Goal: Task Accomplishment & Management: Complete application form

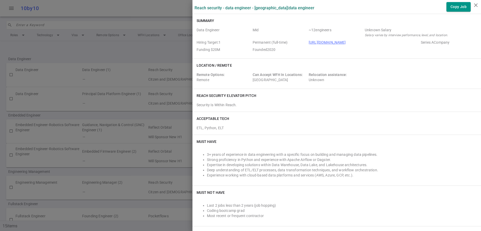
scroll to position [455, 0]
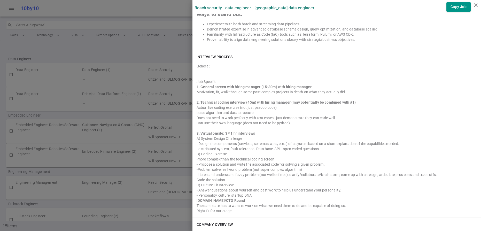
click at [164, 15] on div at bounding box center [240, 115] width 481 height 231
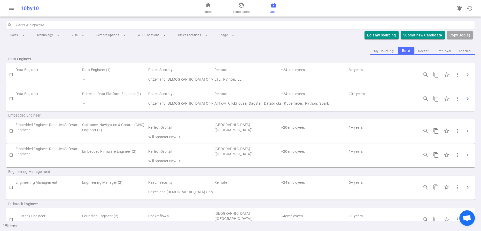
click at [465, 102] on span "chevron_right" at bounding box center [467, 99] width 6 height 6
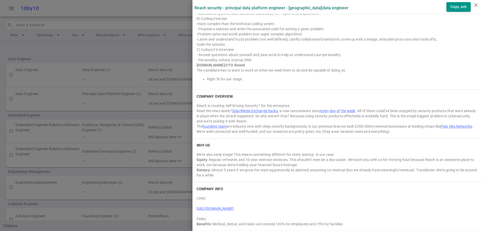
scroll to position [507, 0]
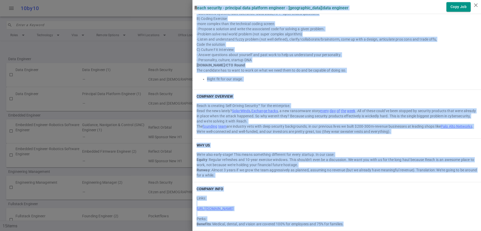
drag, startPoint x: 196, startPoint y: 7, endPoint x: 386, endPoint y: 224, distance: 288.5
copy div "Lorem Ipsumdol - Sitametco Adip Elitsedd Eiusmodt - Incididun | Utla Etdolore M…"
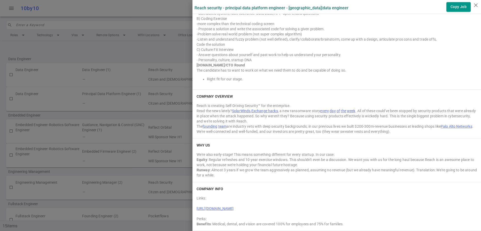
click at [138, 58] on div at bounding box center [240, 115] width 481 height 231
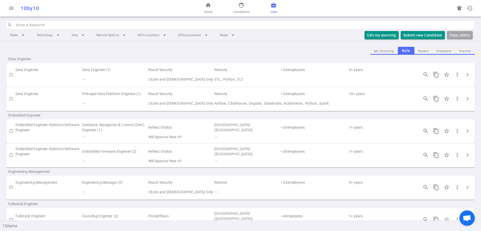
click at [10, 103] on input "checkbox" at bounding box center [11, 98] width 9 height 9
checkbox input "true"
click at [391, 40] on button "Submit Candidate to ( 1 ) Jobs" at bounding box center [416, 35] width 58 height 9
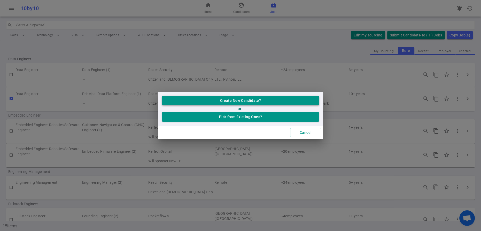
click at [223, 98] on button "Create New Candidate?" at bounding box center [240, 101] width 157 height 10
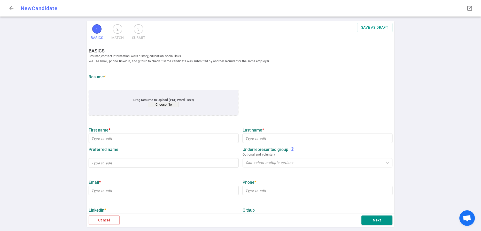
click at [160, 107] on button "Choose file" at bounding box center [163, 104] width 31 height 5
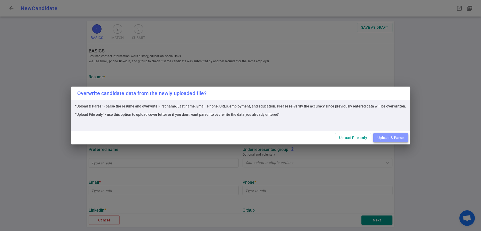
click at [408, 137] on button "Upload & Parse" at bounding box center [390, 138] width 35 height 10
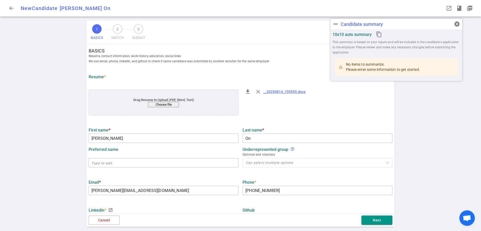
type input "Xuyen"
type input "On"
type input "xuyen.on@gmail.com"
type input "+1 925-566-5566"
type input "https://www.linkedin.com/in/xuyen-on-134684a"
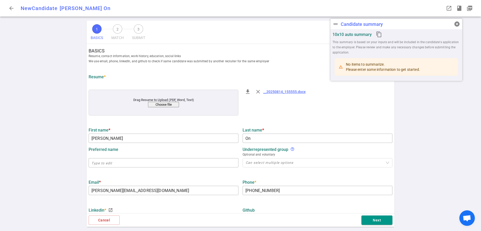
type textarea "Ancestry.com,Centro.net"
type input "Cradlepoint"
type textarea "Principal Data Engineer, Remote"
type input "11.8"
type input "University Of Ottawa"
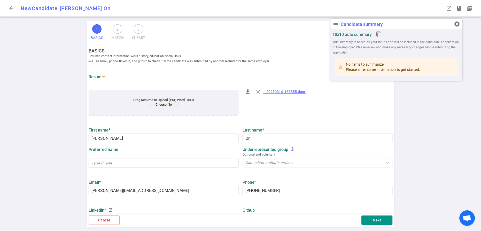
type input "Computer Science"
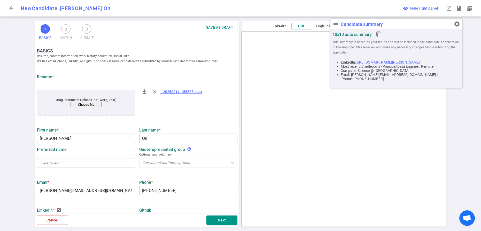
click at [5, 142] on div "1 BASICS 2 MATCH 3 SUBMIT SAVE AS DRAFT BASICS Resume, contact information, wor…" at bounding box center [240, 126] width 481 height 210
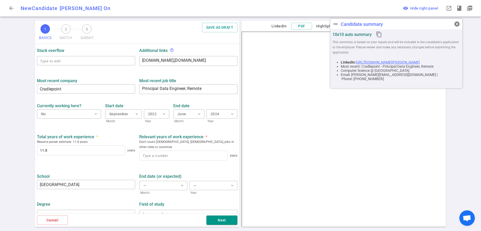
scroll to position [186, 0]
click at [140, 164] on div "Most recent company Cradlepoint ​ Most recent job title Principal Data Engineer…" at bounding box center [137, 119] width 205 height 89
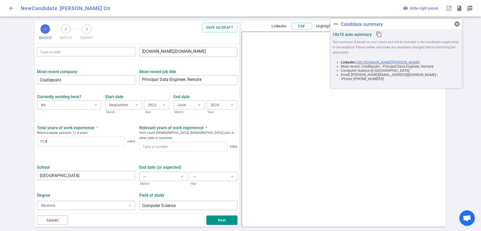
scroll to position [202, 0]
click at [197, 151] on input at bounding box center [183, 146] width 88 height 9
type input "11.8"
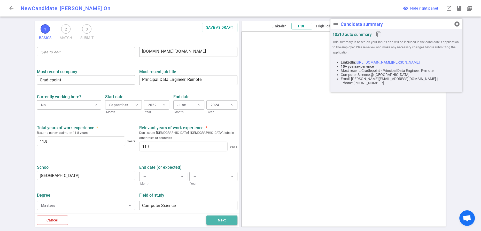
click at [217, 216] on button "Next" at bounding box center [221, 220] width 31 height 10
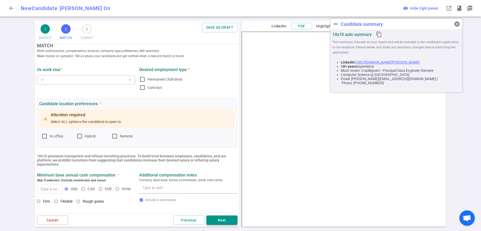
scroll to position [0, 0]
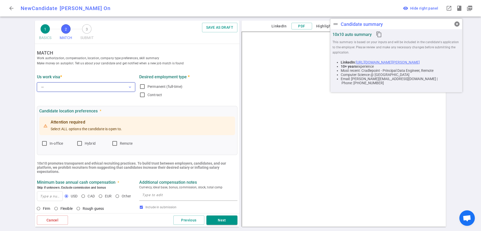
click at [131, 89] on span "expand_more" at bounding box center [130, 87] width 4 height 4
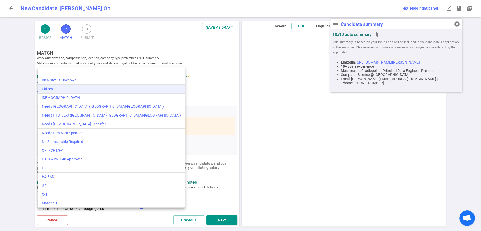
click at [56, 91] on div "Citizen" at bounding box center [111, 88] width 139 height 5
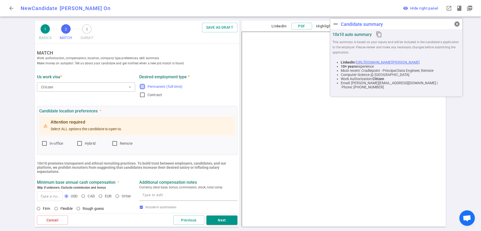
click at [144, 90] on input "Permanent (full-time)" at bounding box center [142, 86] width 6 height 6
checkbox input "true"
click at [118, 146] on input "Remote" at bounding box center [115, 143] width 6 height 6
checkbox input "true"
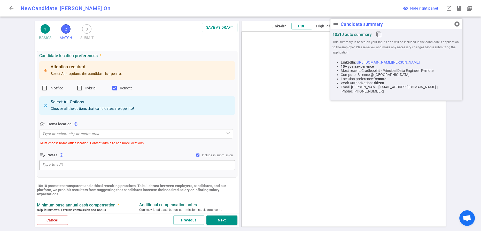
scroll to position [56, 0]
click at [103, 138] on input "search" at bounding box center [135, 133] width 187 height 9
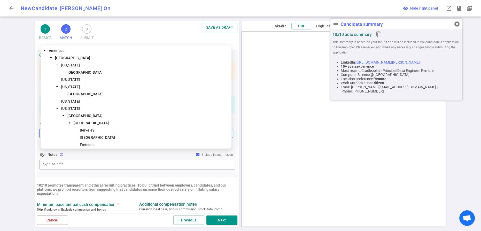
type input "Cal"
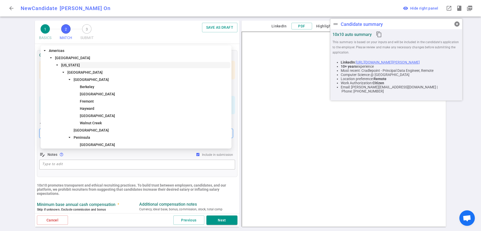
click at [71, 64] on span "[US_STATE]" at bounding box center [70, 65] width 19 height 4
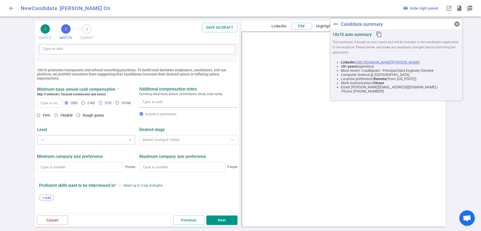
scroll to position [168, 0]
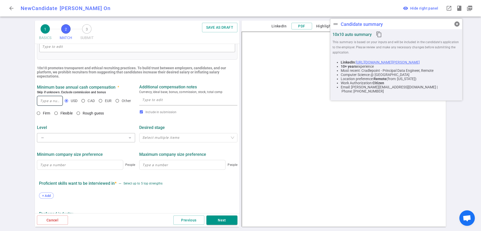
click at [47, 105] on input at bounding box center [49, 100] width 25 height 9
type input "230,000"
click at [60, 117] on input "Flexible" at bounding box center [56, 113] width 9 height 9
radio input "true"
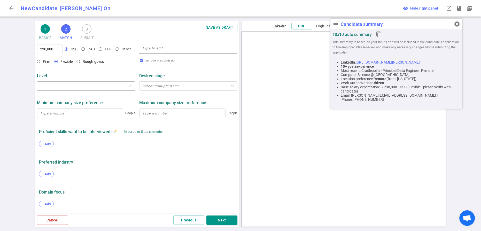
scroll to position [240, 0]
click at [131, 88] on span "expand_more" at bounding box center [130, 86] width 4 height 4
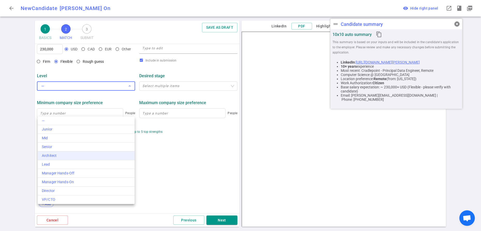
click at [91, 158] on div "Architect" at bounding box center [86, 155] width 89 height 5
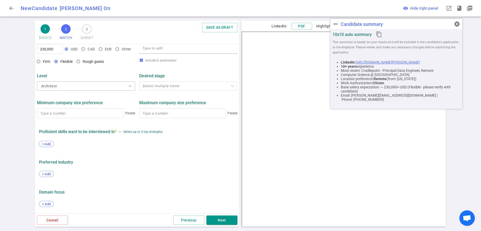
scroll to position [270, 0]
click at [50, 143] on span "+ Add" at bounding box center [46, 144] width 12 height 4
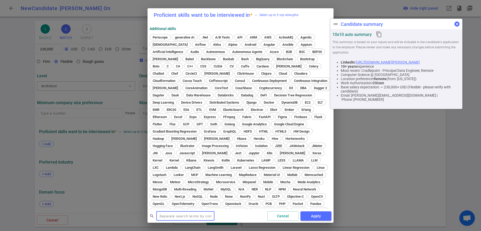
click at [458, 27] on span "cancel" at bounding box center [457, 24] width 6 height 6
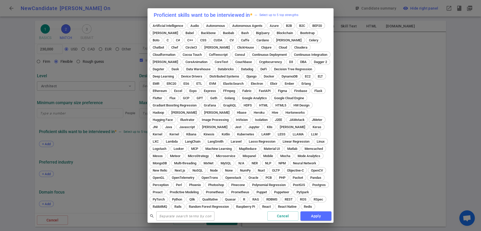
scroll to position [0, 0]
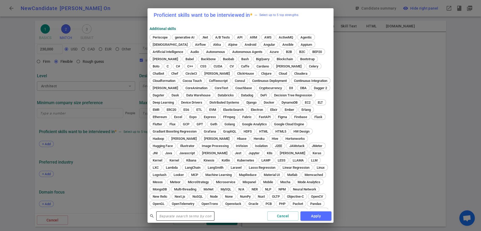
click at [214, 216] on input "text" at bounding box center [185, 216] width 58 height 8
click at [272, 214] on button "Cancel" at bounding box center [282, 216] width 31 height 10
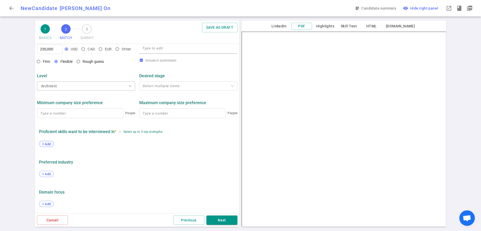
click at [46, 144] on span "+ Add" at bounding box center [46, 144] width 12 height 4
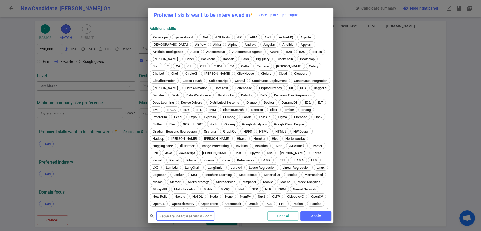
click at [171, 215] on input "text" at bounding box center [185, 216] width 58 height 8
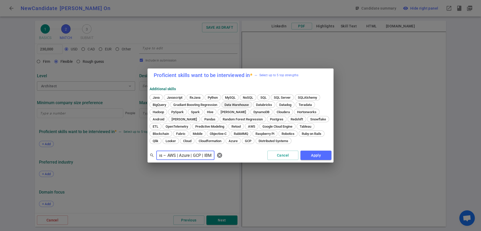
type input "Java | Python | SQL | Javascript | C/C++ Big Data – Hadoop | Spark | NoSQL | Hi…"
click at [250, 103] on span "Data Warehouse" at bounding box center [237, 105] width 28 height 4
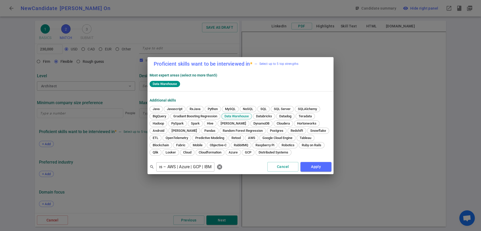
scroll to position [0, 0]
click at [254, 118] on span "Databricks" at bounding box center [264, 116] width 20 height 4
click at [160, 136] on span "ETL" at bounding box center [155, 138] width 9 height 4
click at [308, 132] on span "Snowflake" at bounding box center [317, 131] width 19 height 4
click at [311, 171] on button "Apply" at bounding box center [315, 167] width 31 height 10
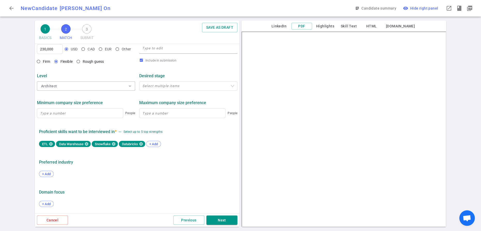
click at [168, 171] on div "+ Add" at bounding box center [137, 174] width 196 height 11
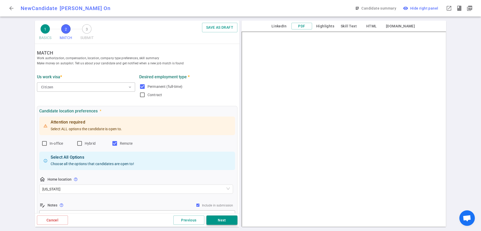
click at [221, 219] on button "Next" at bounding box center [221, 220] width 31 height 10
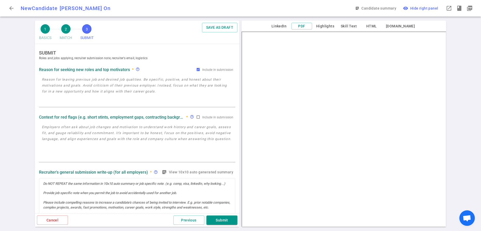
click at [201, 12] on div "arrow_back New Candidate Xuyen On XO sticky_note_2 Candidate summary visibility…" at bounding box center [240, 8] width 481 height 17
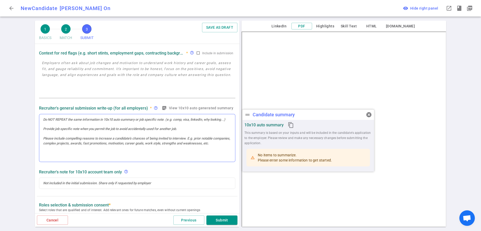
click at [97, 155] on div at bounding box center [137, 138] width 196 height 48
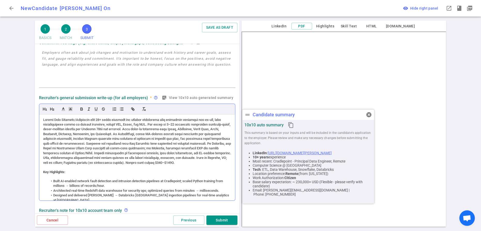
scroll to position [22, 0]
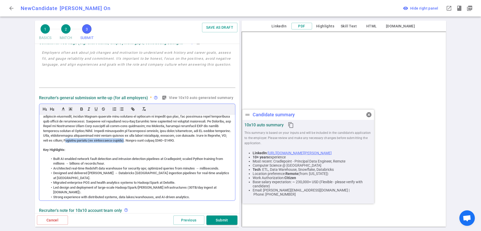
drag, startPoint x: 151, startPoint y: 151, endPoint x: 90, endPoint y: 150, distance: 61.0
click at [90, 143] on div at bounding box center [137, 119] width 188 height 48
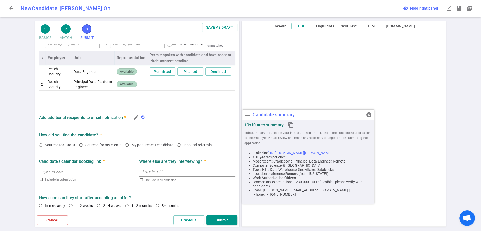
scroll to position [321, 0]
click at [118, 87] on span "Available" at bounding box center [127, 84] width 18 height 5
click at [369, 117] on span "cancel" at bounding box center [369, 115] width 6 height 6
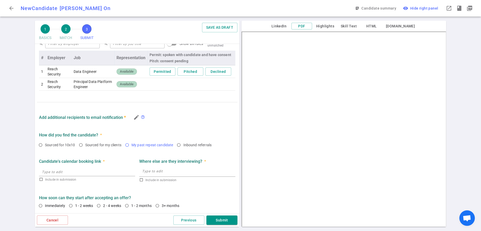
click at [131, 146] on input "My past repeat candidate" at bounding box center [127, 144] width 9 height 9
radio input "true"
click at [42, 201] on input "Immediately" at bounding box center [40, 205] width 9 height 9
radio input "true"
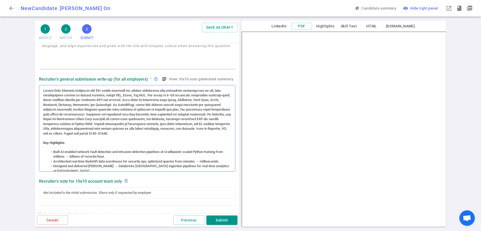
scroll to position [0, 0]
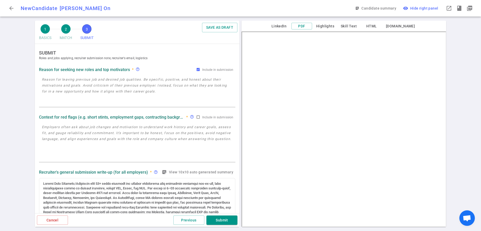
click at [88, 143] on textarea at bounding box center [137, 142] width 191 height 37
paste textarea "Cradlepoint, a startup that was acquired last year. After the acquisition, he t…"
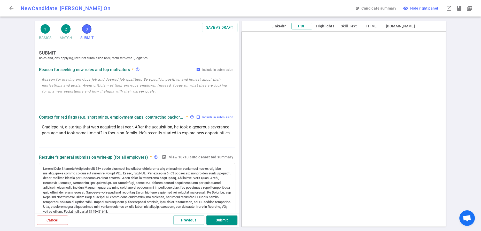
type textarea "Cradlepoint, a startup that was acquired last year. After the acquisition, he t…"
click at [196, 119] on input "Include in submission" at bounding box center [198, 117] width 4 height 4
checkbox input "true"
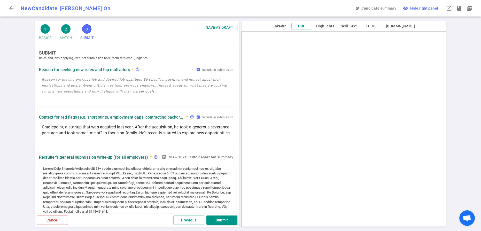
click at [93, 93] on textarea at bounding box center [137, 91] width 191 height 30
paste textarea "Cradlepoint, a startup that was acquired last year. After the acquisition, he t…"
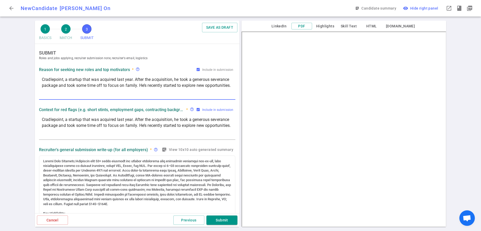
type textarea "Cradlepoint, a startup that was acquired last year. After the acquisition, he t…"
click at [196, 112] on input "Include in submission" at bounding box center [198, 109] width 4 height 4
checkbox input "false"
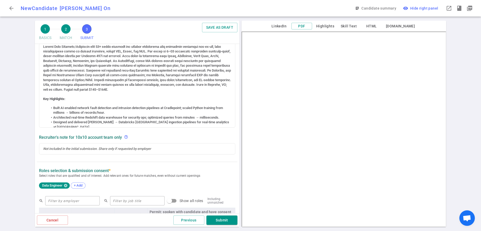
scroll to position [117, 0]
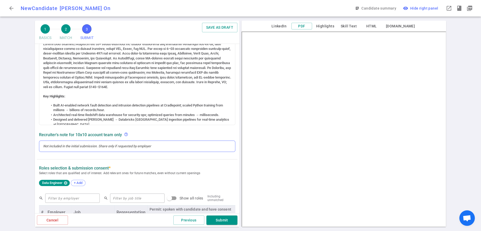
click at [102, 148] on div at bounding box center [137, 146] width 188 height 5
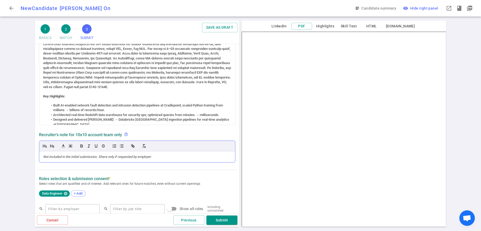
scroll to position [127, 0]
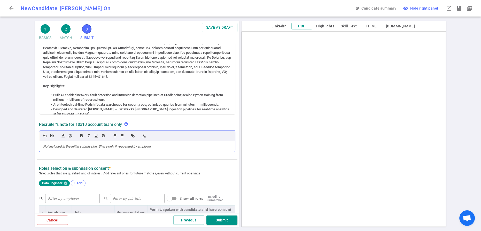
paste div
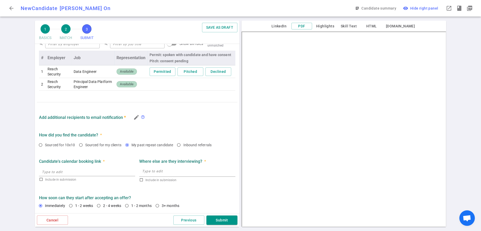
scroll to position [376, 0]
click at [218, 218] on button "Submit" at bounding box center [221, 220] width 31 height 10
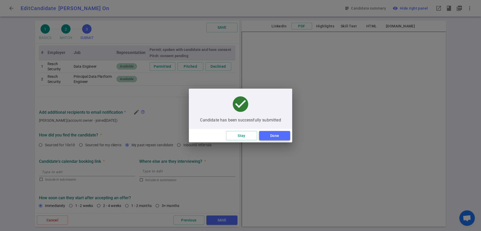
click at [280, 140] on button "Done" at bounding box center [274, 136] width 31 height 10
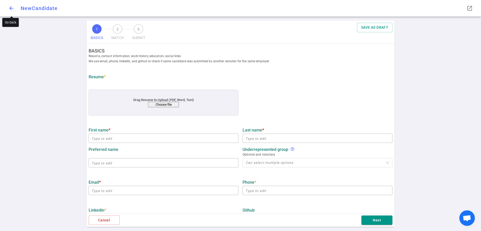
click at [12, 8] on span "arrow_back" at bounding box center [11, 8] width 6 height 6
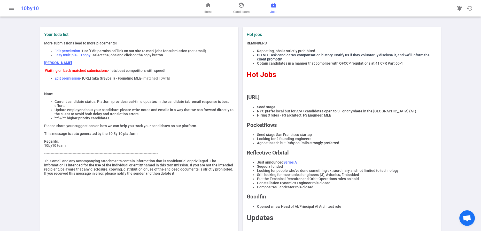
click at [277, 11] on link "business_center Jobs" at bounding box center [273, 8] width 7 height 12
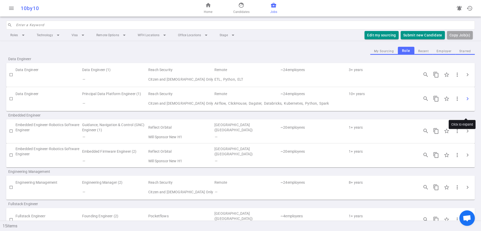
click at [466, 102] on span "chevron_right" at bounding box center [467, 99] width 6 height 6
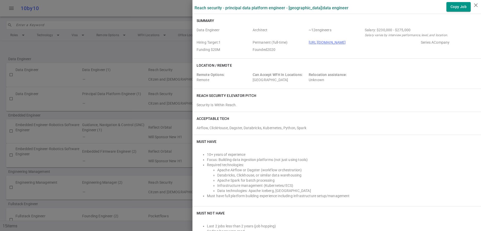
click at [340, 44] on link "[URL][DOMAIN_NAME]" at bounding box center [327, 42] width 37 height 4
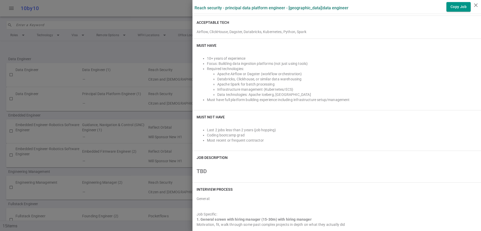
scroll to position [100, 0]
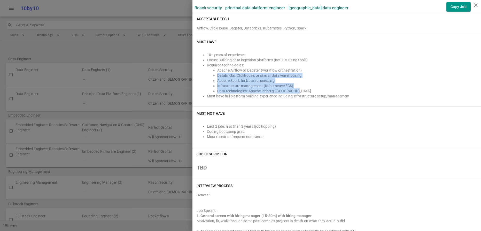
drag, startPoint x: 317, startPoint y: 133, endPoint x: 214, endPoint y: 115, distance: 104.9
click at [214, 93] on ul "Apache Airflow or Dagster (workflow orchestration) Databricks, Clickhouse, or s…" at bounding box center [342, 81] width 270 height 26
copy ul "Databricks, Clickhouse, or similar data warehousing Apache Spark for batch proc…"
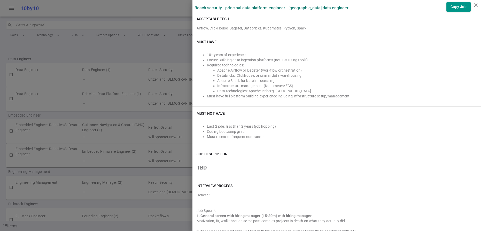
click at [261, 44] on div "Must Have" at bounding box center [337, 41] width 280 height 5
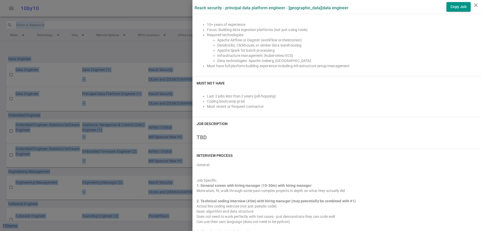
scroll to position [118, 0]
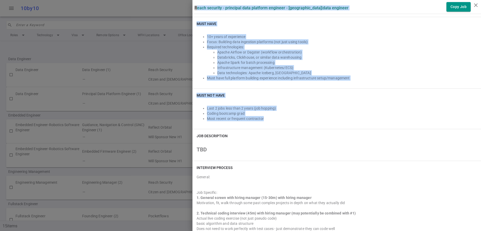
drag, startPoint x: 195, startPoint y: 8, endPoint x: 321, endPoint y: 175, distance: 209.2
click at [321, 175] on div "Reach Security - Principal Data Platform Engineer - [GEOGRAPHIC_DATA] | Data En…" at bounding box center [336, 179] width 288 height 595
copy div "Lorem Ipsumdol - Sitametco Adip Elitsedd Eiusmodt - Incididun | Utla Etdolore M…"
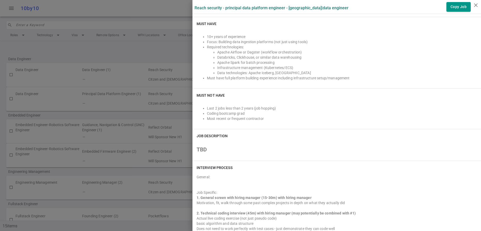
click at [184, 13] on div at bounding box center [240, 115] width 481 height 231
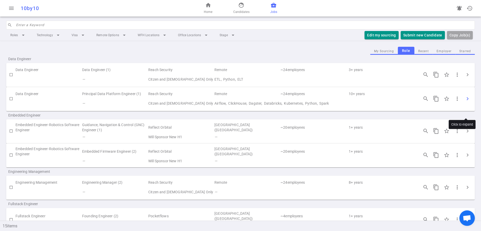
click at [467, 102] on span "chevron_right" at bounding box center [467, 99] width 6 height 6
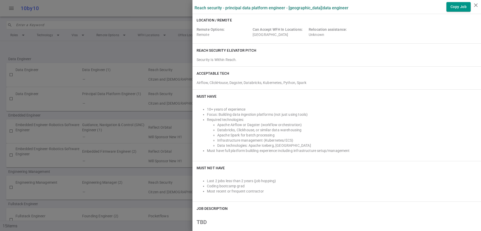
scroll to position [147, 0]
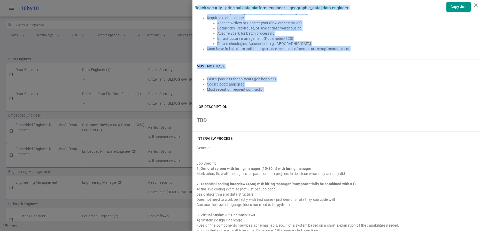
drag, startPoint x: 197, startPoint y: 8, endPoint x: 318, endPoint y: 140, distance: 180.0
click at [318, 140] on div "Reach Security - Principal Data Platform Engineer - [GEOGRAPHIC_DATA] | Data En…" at bounding box center [336, 150] width 288 height 595
copy div "lore Ipsumdol - Sitametco Adip Elitsedd Eiusmodt - Incididun | Utla Etdolore Ma…"
click at [476, 6] on icon "close" at bounding box center [476, 5] width 6 height 6
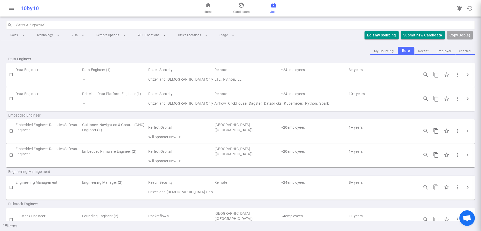
scroll to position [0, 0]
click at [277, 7] on span "business_center" at bounding box center [273, 5] width 6 height 6
click at [12, 103] on input "checkbox" at bounding box center [11, 98] width 9 height 9
checkbox input "true"
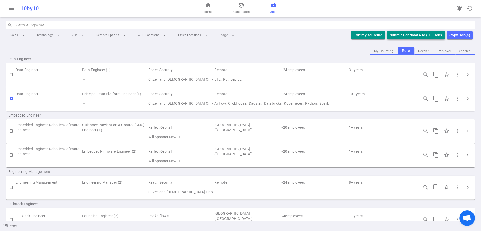
click at [420, 40] on button "Submit Candidate to ( 1 ) Jobs" at bounding box center [416, 35] width 58 height 9
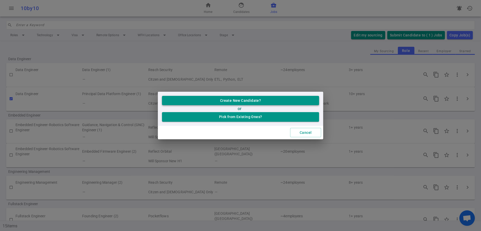
click at [225, 97] on button "Create New Candidate?" at bounding box center [240, 101] width 157 height 10
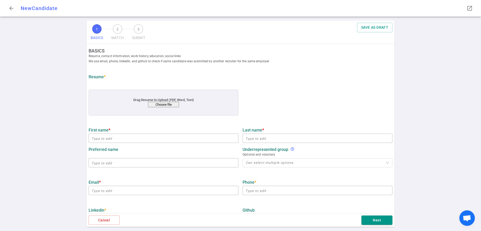
click at [162, 115] on div "Drag Resume to Upload (PDF, Word, Text) Choose file" at bounding box center [164, 103] width 150 height 26
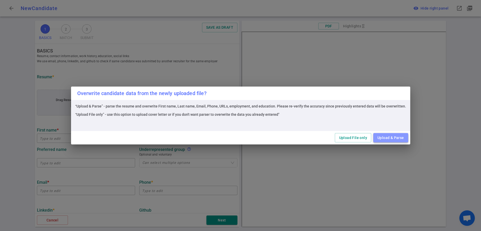
click at [408, 140] on button "Upload & Parse" at bounding box center [390, 138] width 35 height 10
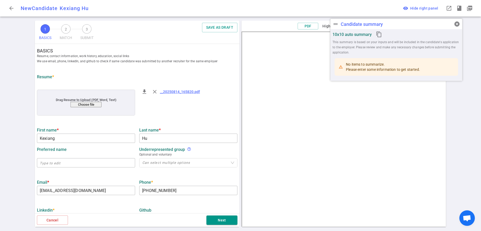
type input "Kexiang"
type input "Hu"
type input "[EMAIL_ADDRESS][DOMAIN_NAME]"
type input "[PHONE_NUMBER]"
type textarea "Data Engineer"
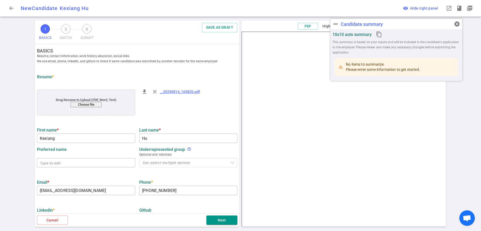
type input "24.7"
type input "[GEOGRAPHIC_DATA][US_STATE]"
type input "Computer Science"
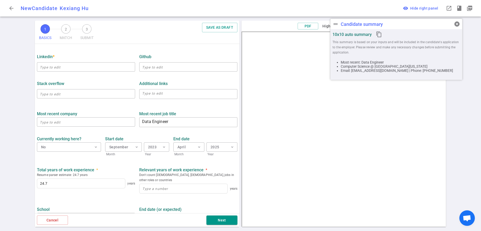
scroll to position [144, 0]
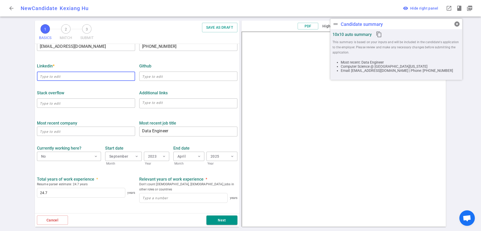
click at [91, 80] on input "text" at bounding box center [86, 76] width 98 height 8
paste input "[URL][DOMAIN_NAME][PERSON_NAME]"
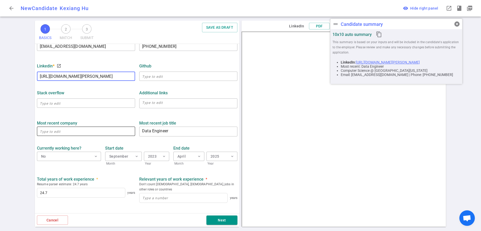
click at [93, 135] on input "text" at bounding box center [86, 131] width 98 height 8
type input "[URL][DOMAIN_NAME][PERSON_NAME]"
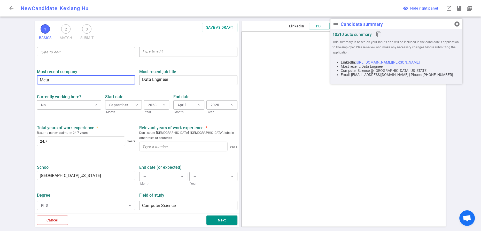
scroll to position [222, 0]
type input "Meta"
click at [160, 151] on input at bounding box center [183, 146] width 88 height 9
type input "20"
click at [122, 185] on ul "BASICS Resume, contact information, work history, education, social links We us…" at bounding box center [137, 30] width 205 height 365
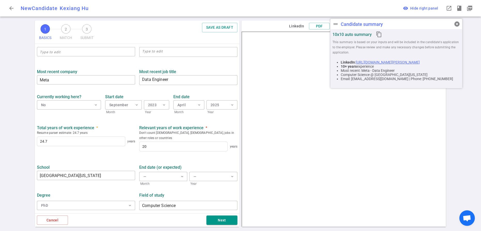
scroll to position [256, 0]
click at [458, 23] on span "cancel" at bounding box center [457, 24] width 6 height 6
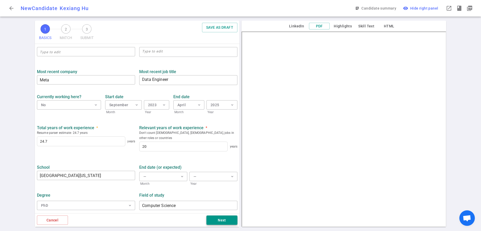
click at [216, 219] on button "Next" at bounding box center [221, 220] width 31 height 10
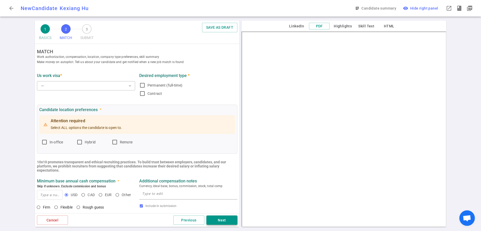
scroll to position [0, 0]
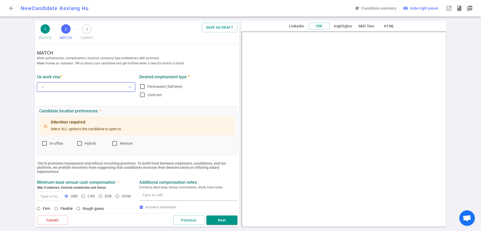
click at [130, 89] on span "expand_more" at bounding box center [130, 87] width 4 height 4
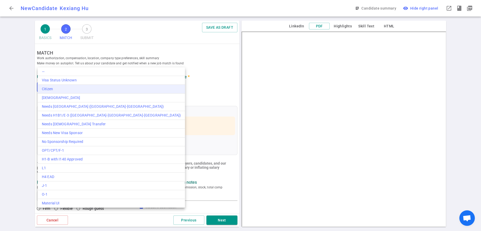
click at [75, 92] on div "Citizen" at bounding box center [111, 88] width 139 height 5
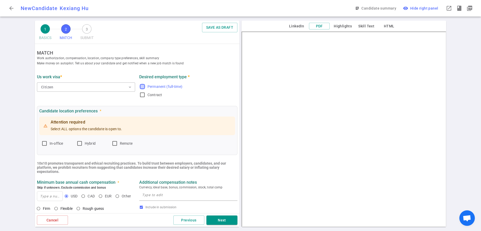
click at [142, 90] on input "Permanent (full-time)" at bounding box center [142, 86] width 6 height 6
checkbox input "true"
click at [118, 146] on input "Remote" at bounding box center [115, 143] width 6 height 6
checkbox input "true"
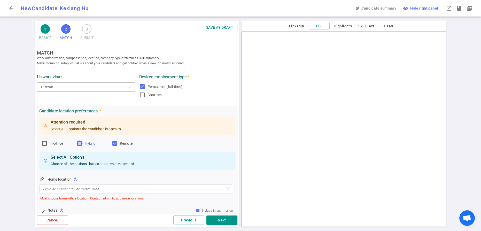
click at [80, 146] on input "Hybrid" at bounding box center [79, 143] width 6 height 6
checkbox input "true"
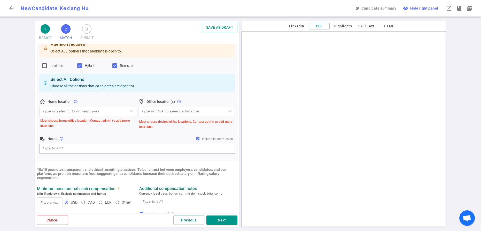
scroll to position [79, 0]
click at [98, 115] on input "search" at bounding box center [87, 110] width 91 height 9
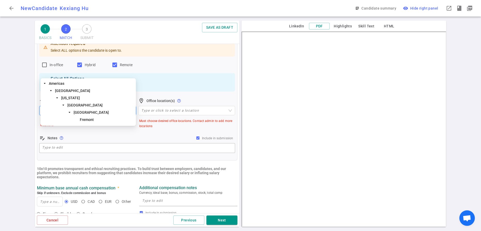
type input "frem"
click at [85, 120] on span "Fremont" at bounding box center [87, 119] width 14 height 4
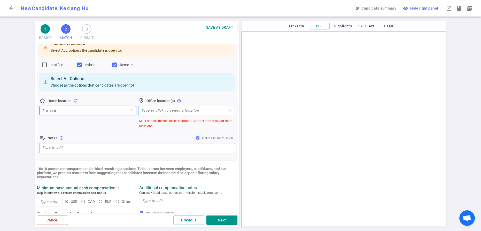
click at [160, 113] on div at bounding box center [183, 111] width 89 height 4
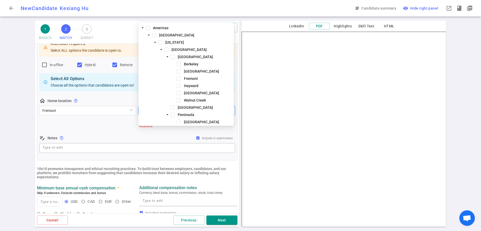
type input "San f"
click at [166, 51] on span at bounding box center [166, 50] width 4 height 4
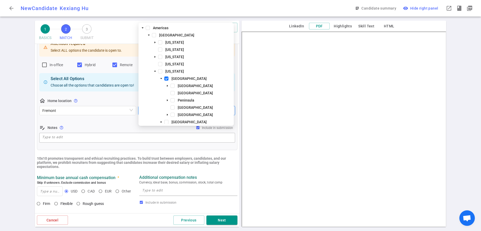
click at [153, 131] on div "edit_note Notes help_outline Include in submission" at bounding box center [137, 127] width 196 height 6
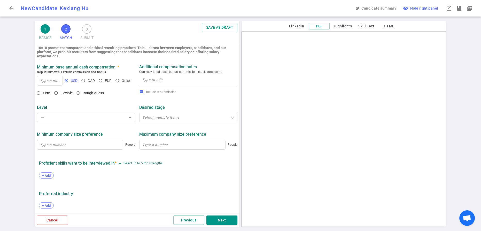
scroll to position [189, 0]
click at [44, 85] on input at bounding box center [49, 80] width 25 height 9
type input "250,000"
click at [60, 97] on input "Flexible" at bounding box center [56, 92] width 9 height 9
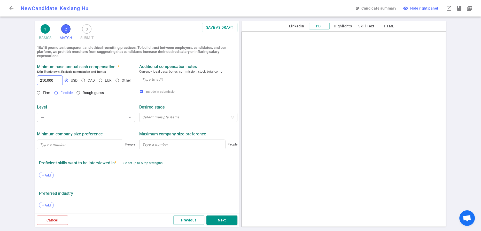
radio input "true"
click at [131, 119] on span "expand_more" at bounding box center [130, 117] width 4 height 4
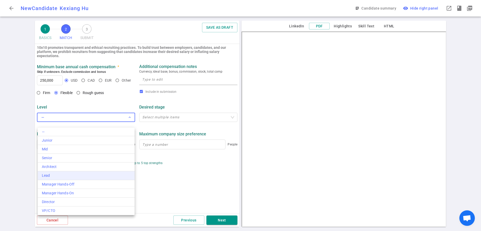
click at [95, 178] on div "Lead" at bounding box center [86, 175] width 89 height 5
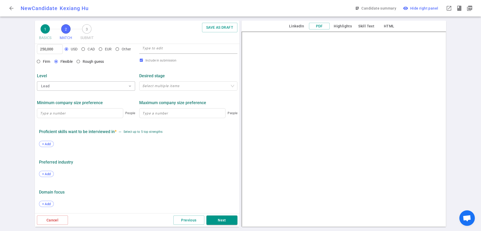
scroll to position [283, 0]
click at [226, 218] on button "Next" at bounding box center [221, 220] width 31 height 10
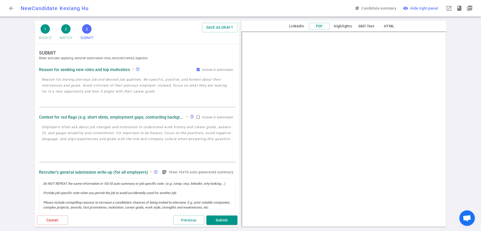
scroll to position [0, 0]
click at [78, 97] on textarea at bounding box center [137, 91] width 191 height 30
paste textarea "[URL][DOMAIN_NAME][PERSON_NAME]"
type textarea "[URL][DOMAIN_NAME][PERSON_NAME]"
click at [90, 90] on textarea at bounding box center [137, 91] width 191 height 30
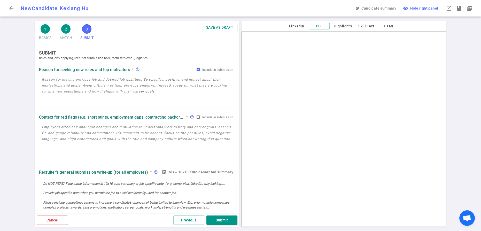
paste textarea "[PERSON_NAME] has averaged **over 3½ years per employer** across a 25-year care…"
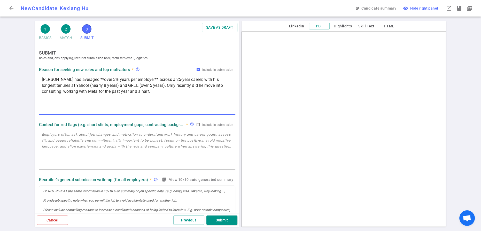
click at [90, 85] on textarea "[PERSON_NAME] has averaged **over 3½ years per employer** across a 25-year care…" at bounding box center [137, 94] width 191 height 37
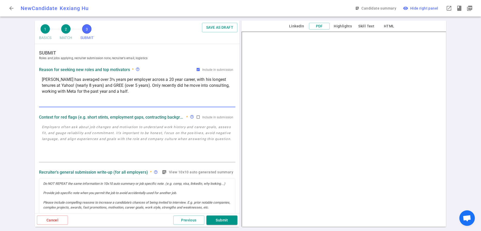
click at [220, 103] on textarea "[PERSON_NAME] has averaged over 3½ years per employer across a 20 year career, …" at bounding box center [137, 91] width 191 height 30
type textarea "[PERSON_NAME] has averaged over 3½ years per employer across a 20 year career, …"
click at [143, 143] on textarea at bounding box center [137, 142] width 191 height 37
paste textarea "[PERSON_NAME] has averaged **over 3½ years per employer** across a 25-year care…"
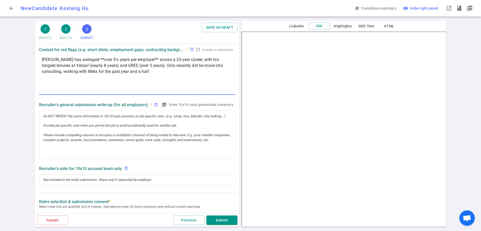
scroll to position [68, 0]
type textarea "[PERSON_NAME] has averaged **over 3½ years per employer** across a 25-year care…"
click at [103, 131] on div at bounding box center [137, 135] width 196 height 48
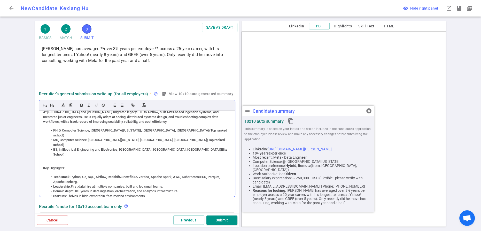
scroll to position [0, 0]
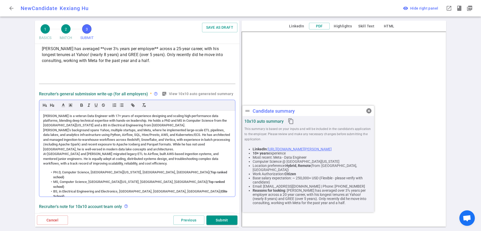
click at [165, 128] on div "[PERSON_NAME] is a veteran Data Engineer with 17+ years of experience designing…" at bounding box center [137, 121] width 188 height 14
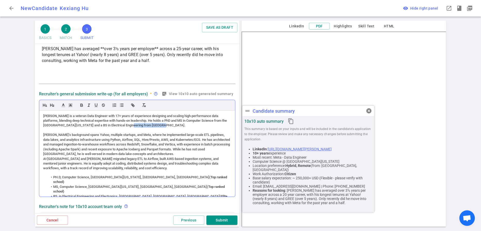
drag, startPoint x: 162, startPoint y: 137, endPoint x: 134, endPoint y: 136, distance: 28.9
click at [134, 128] on div "[PERSON_NAME] is a veteran Data Engineer with 17+ years of experience designing…" at bounding box center [137, 121] width 188 height 14
click at [152, 128] on div "[PERSON_NAME] is a veteran Data Engineer with 17+ years of experience designing…" at bounding box center [137, 121] width 188 height 14
drag, startPoint x: 152, startPoint y: 130, endPoint x: 74, endPoint y: 137, distance: 78.0
click at [74, 128] on div "[PERSON_NAME] is a veteran Data Engineer with 17+ years of experience designing…" at bounding box center [137, 121] width 188 height 14
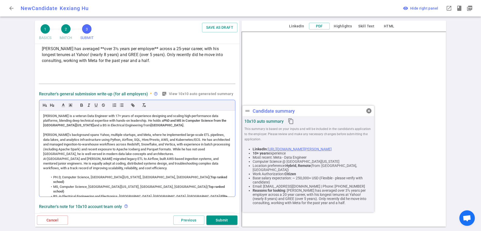
click at [114, 144] on div "[PERSON_NAME]’s background spans Yahoo, multiple startups, and Meta, where he i…" at bounding box center [137, 144] width 188 height 24
click at [227, 156] on div "[PERSON_NAME]’s background spans Yahoo, multiple startups, and Meta, where he i…" at bounding box center [137, 144] width 188 height 24
click at [101, 156] on div "[PERSON_NAME]’s background spans Yahoo, multiple startups, and Meta, where he i…" at bounding box center [137, 144] width 188 height 24
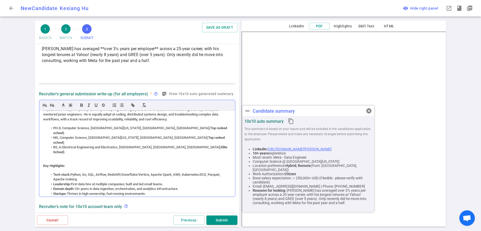
scroll to position [60, 0]
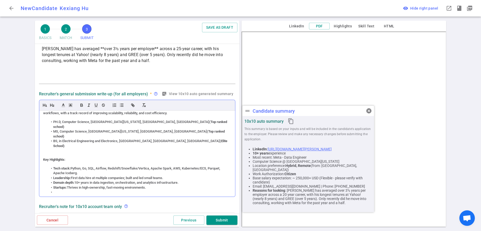
click at [63, 194] on li at bounding box center [139, 192] width 183 height 5
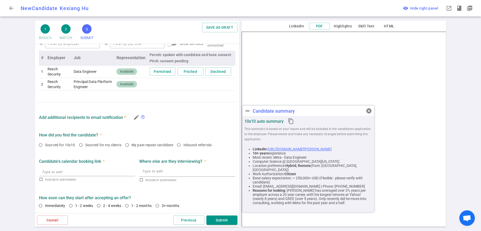
scroll to position [329, 0]
click at [118, 87] on span "Available" at bounding box center [127, 84] width 18 height 5
click at [131, 149] on input "My past repeat candidate" at bounding box center [127, 144] width 9 height 9
radio input "true"
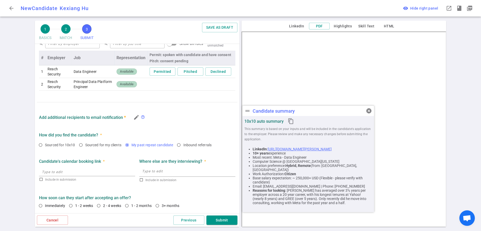
scroll to position [383, 0]
click at [75, 201] on input "1 - 2 weeks" at bounding box center [70, 205] width 9 height 9
radio input "true"
click at [191, 216] on button "Previous" at bounding box center [188, 220] width 31 height 10
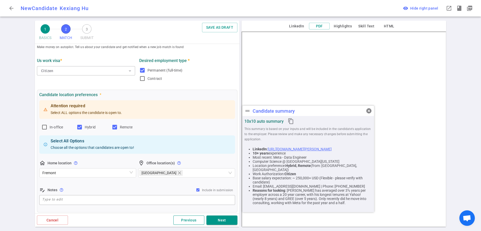
scroll to position [0, 0]
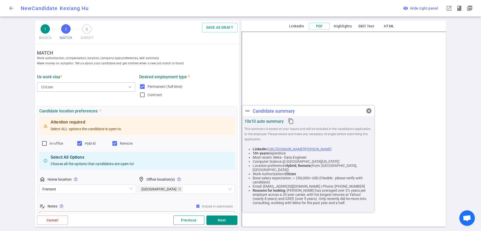
click at [188, 216] on button "Previous" at bounding box center [188, 220] width 31 height 10
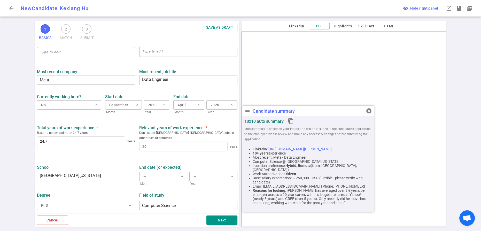
scroll to position [256, 0]
click at [129, 203] on button "PhD expand_more" at bounding box center [86, 205] width 98 height 9
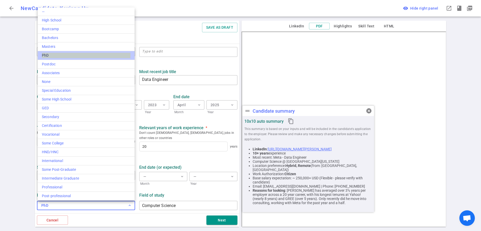
click at [58, 58] on div "PhD" at bounding box center [86, 55] width 89 height 5
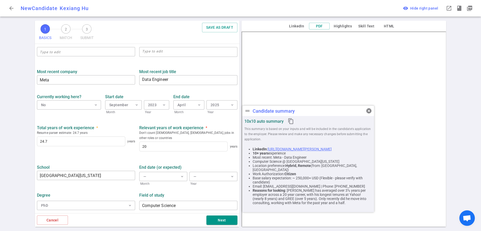
click at [123, 193] on div "Degree" at bounding box center [86, 195] width 98 height 5
click at [216, 219] on button "Next" at bounding box center [221, 220] width 31 height 10
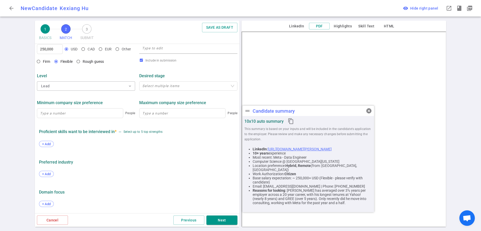
scroll to position [283, 0]
click at [367, 110] on span "cancel" at bounding box center [369, 111] width 6 height 6
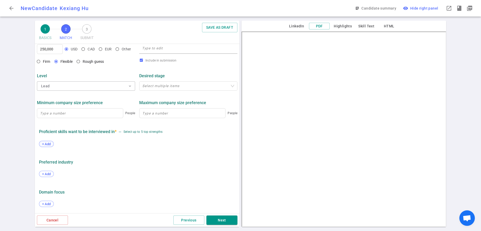
click at [49, 142] on span "+ Add" at bounding box center [46, 144] width 12 height 4
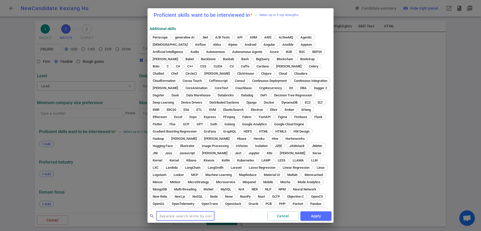
click at [137, 43] on div "Proficient skills want to be interviewed in * — Select up to 5 top strengths Ad…" at bounding box center [240, 115] width 481 height 231
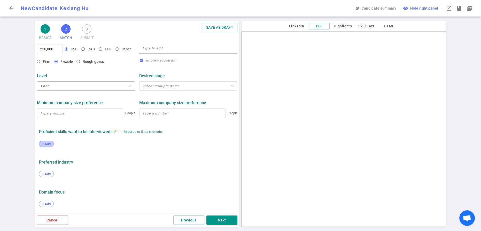
click at [47, 142] on span "+ Add" at bounding box center [46, 144] width 12 height 4
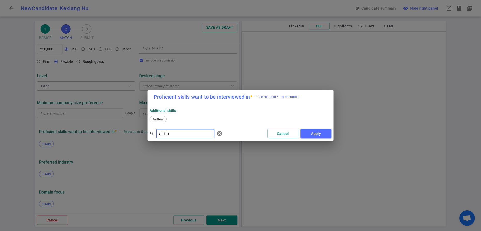
click at [162, 121] on span "Airflow" at bounding box center [158, 119] width 14 height 4
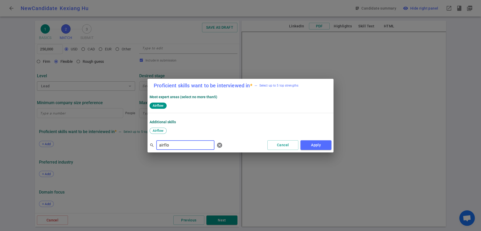
drag, startPoint x: 177, startPoint y: 148, endPoint x: 155, endPoint y: 148, distance: 21.7
click at [155, 148] on div "search airflo ​ cancel" at bounding box center [187, 145] width 75 height 10
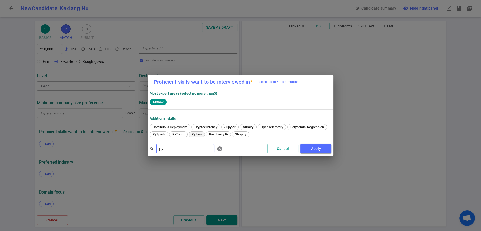
click at [203, 136] on span "Python" at bounding box center [197, 134] width 14 height 4
drag, startPoint x: 170, startPoint y: 152, endPoint x: 151, endPoint y: 152, distance: 19.1
click at [151, 152] on div "search py ​ cancel" at bounding box center [187, 149] width 75 height 10
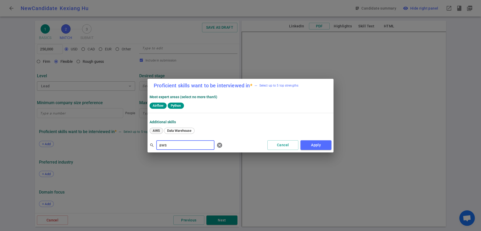
click at [156, 132] on span "AWS" at bounding box center [156, 131] width 11 height 4
drag, startPoint x: 174, startPoint y: 151, endPoint x: 151, endPoint y: 151, distance: 22.7
click at [151, 150] on div "search aws ​ cancel" at bounding box center [187, 145] width 75 height 10
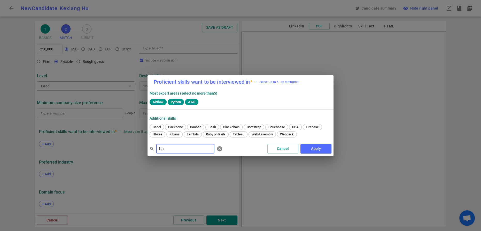
type input "b"
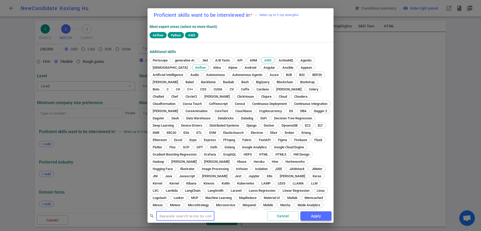
click at [311, 216] on button "Apply" at bounding box center [315, 216] width 31 height 10
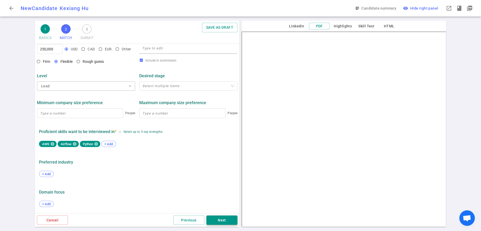
click at [224, 217] on button "Next" at bounding box center [221, 220] width 31 height 10
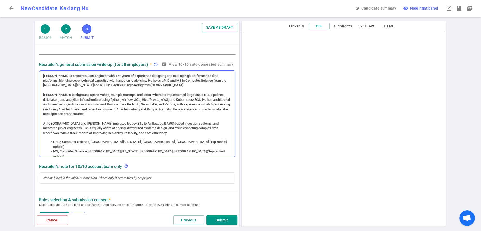
scroll to position [383, 0]
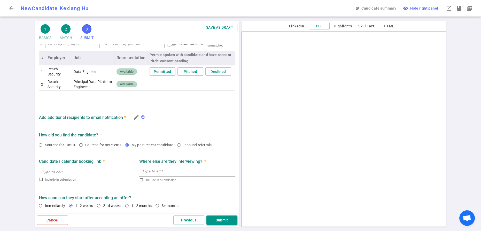
click at [223, 218] on button "Submit" at bounding box center [221, 220] width 31 height 10
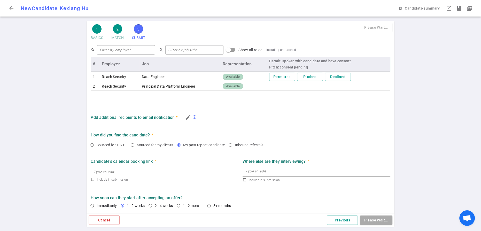
scroll to position [315, 0]
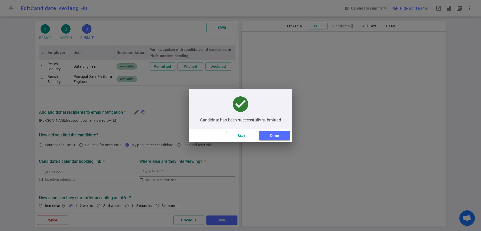
type textarea "[PERSON_NAME] has averaged over 3½ years per employer across a 20 year career, …"
type textarea "[PERSON_NAME] has averaged **over 3½ years per employer** across a 25-year care…"
click at [243, 135] on button "Stay" at bounding box center [241, 136] width 31 height 10
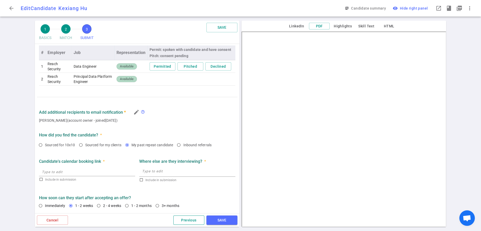
click at [191, 216] on button "Previous" at bounding box center [188, 220] width 31 height 10
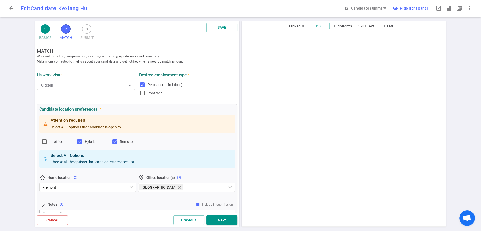
scroll to position [301, 0]
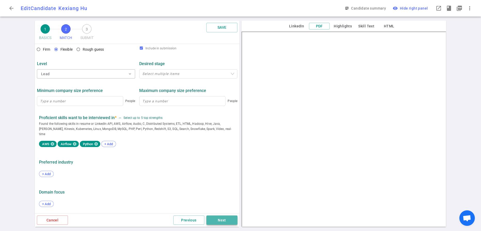
click at [217, 216] on button "Next" at bounding box center [221, 220] width 31 height 10
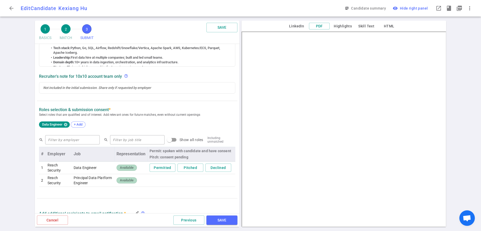
scroll to position [176, 0]
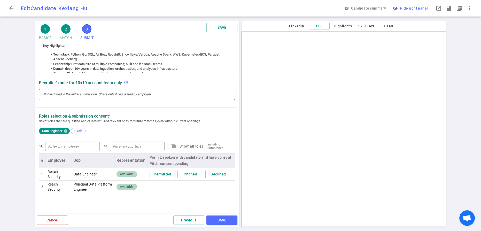
click at [113, 97] on div at bounding box center [137, 94] width 188 height 5
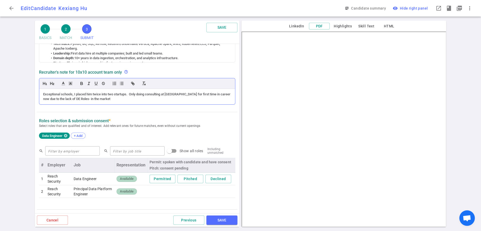
click at [76, 101] on div "Exceptional schools, I placed him twice into two startups. Only doing consultin…" at bounding box center [137, 97] width 188 height 10
click at [223, 219] on button "SAVE" at bounding box center [221, 220] width 31 height 10
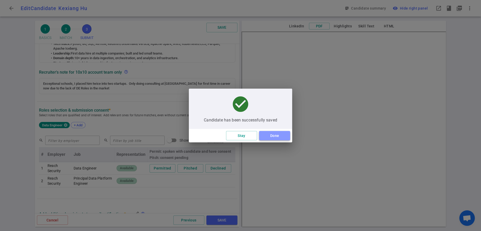
click at [276, 139] on button "Done" at bounding box center [274, 136] width 31 height 10
